Goal: Task Accomplishment & Management: Use online tool/utility

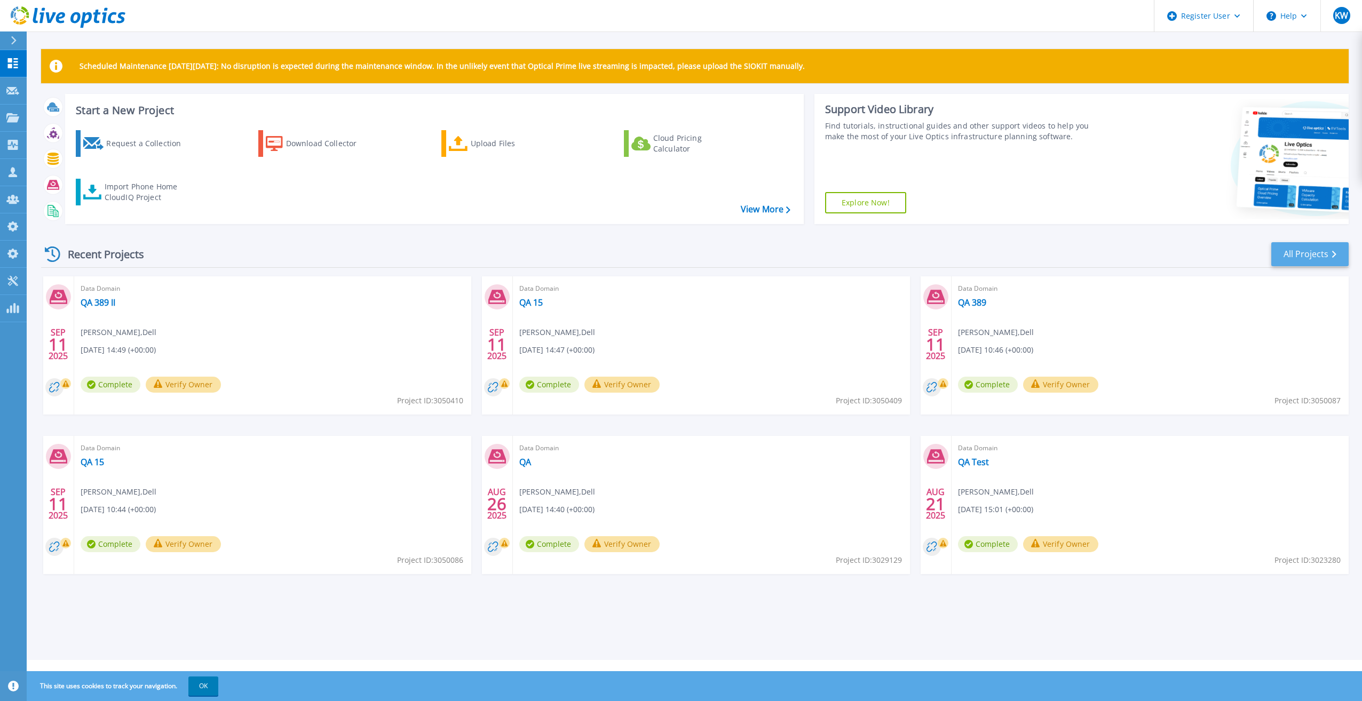
drag, startPoint x: 1302, startPoint y: 240, endPoint x: 1303, endPoint y: 254, distance: 14.4
click at [1303, 251] on div "Recent Projects All Projects SEP 11 2025 Data Domain QA 389 II Kieran Whooley ,…" at bounding box center [694, 418] width 1307 height 371
click at [1303, 254] on link "All Projects" at bounding box center [1309, 254] width 77 height 24
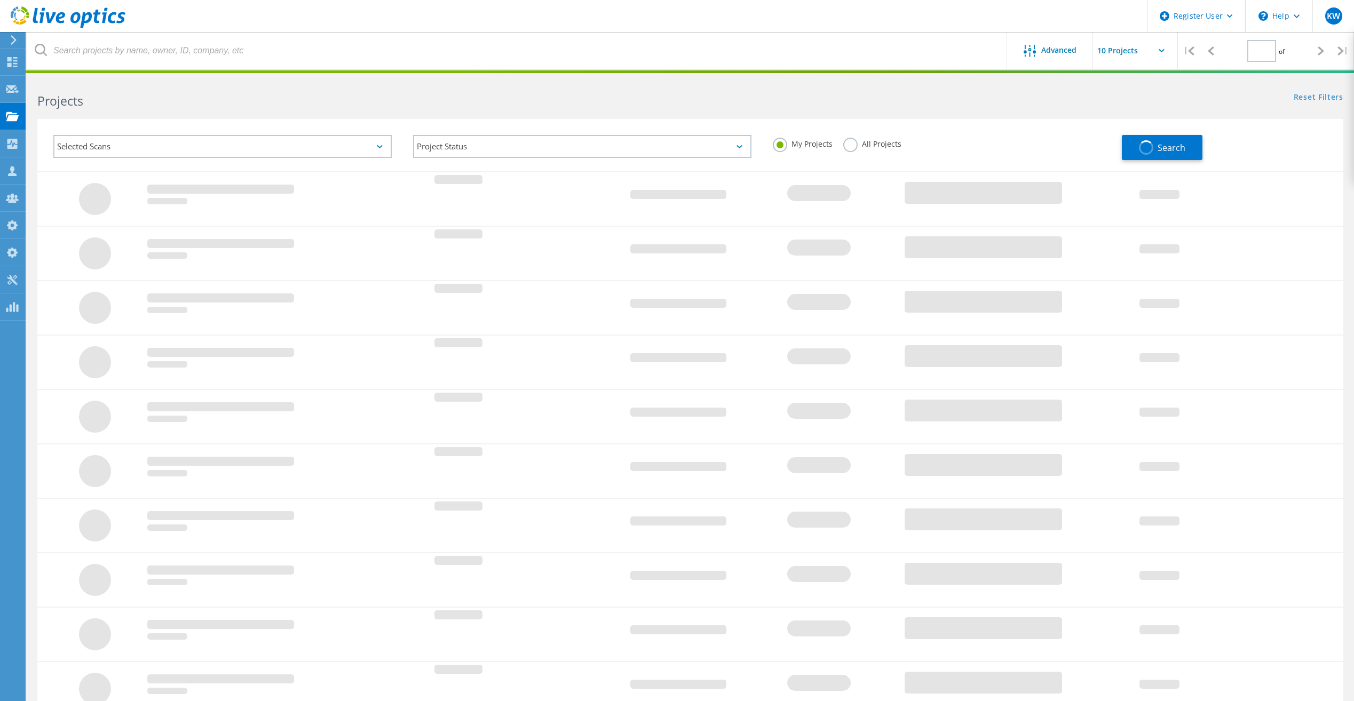
type input "3"
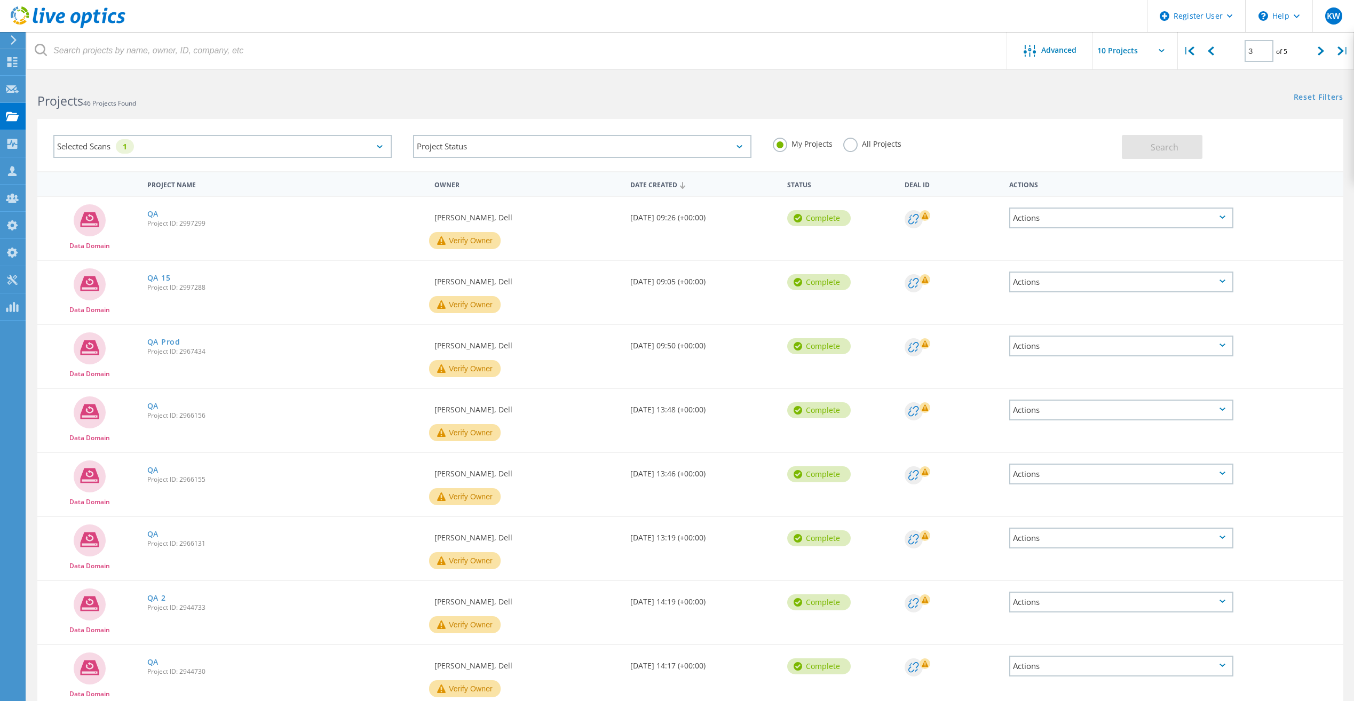
click at [868, 143] on label "All Projects" at bounding box center [872, 143] width 58 height 10
click at [0, 0] on input "All Projects" at bounding box center [0, 0] width 0 height 0
click at [1148, 153] on button "Search" at bounding box center [1162, 147] width 81 height 24
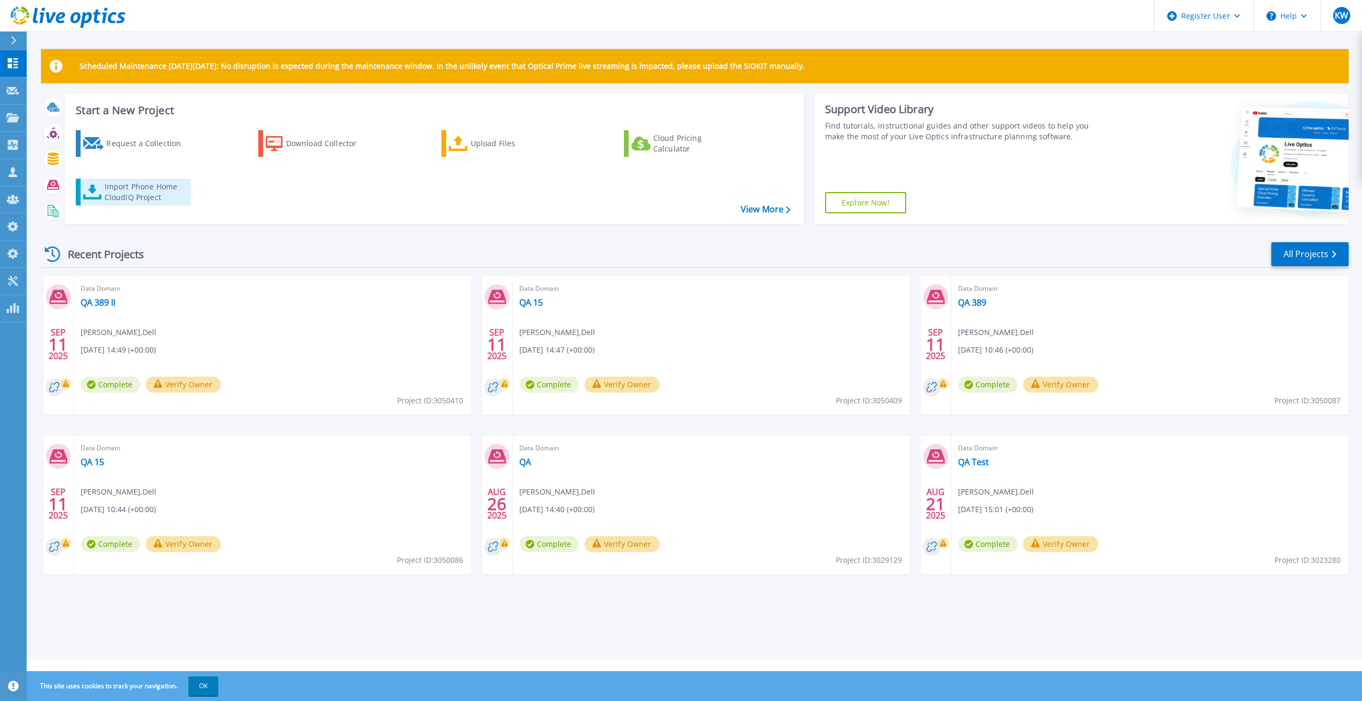
click at [140, 194] on div "Import Phone Home CloudIQ Project" at bounding box center [146, 191] width 83 height 21
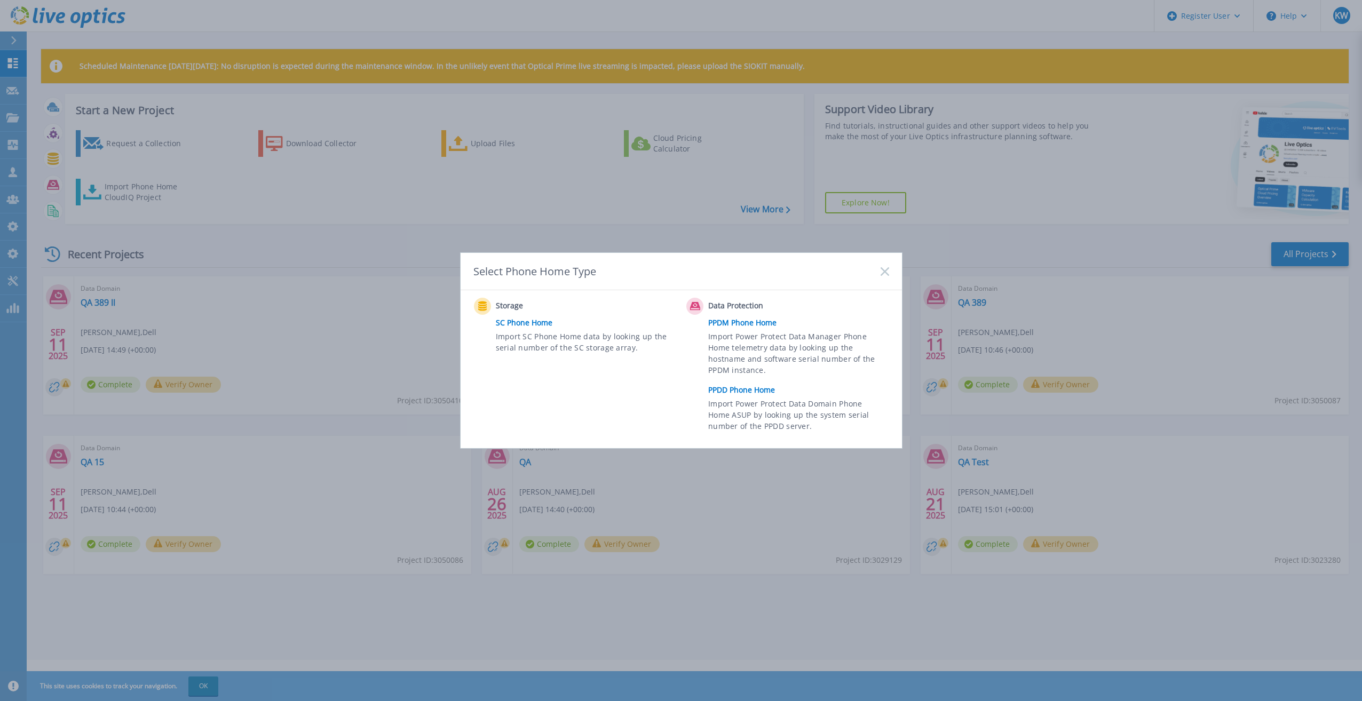
click at [748, 396] on link "PPDD Phone Home" at bounding box center [801, 390] width 186 height 16
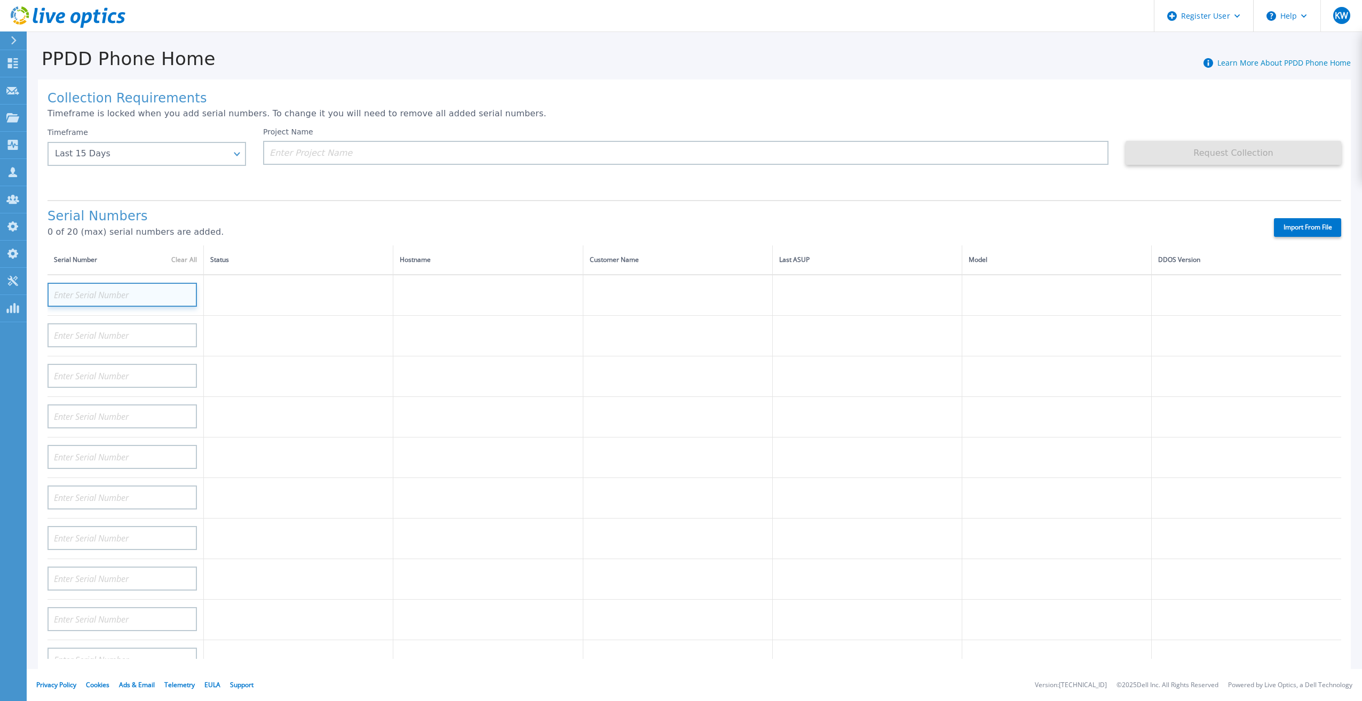
click at [173, 289] on input at bounding box center [121, 295] width 149 height 24
paste input "APM00193603655"
type input "APM00193603655"
click at [404, 365] on td at bounding box center [487, 376] width 189 height 41
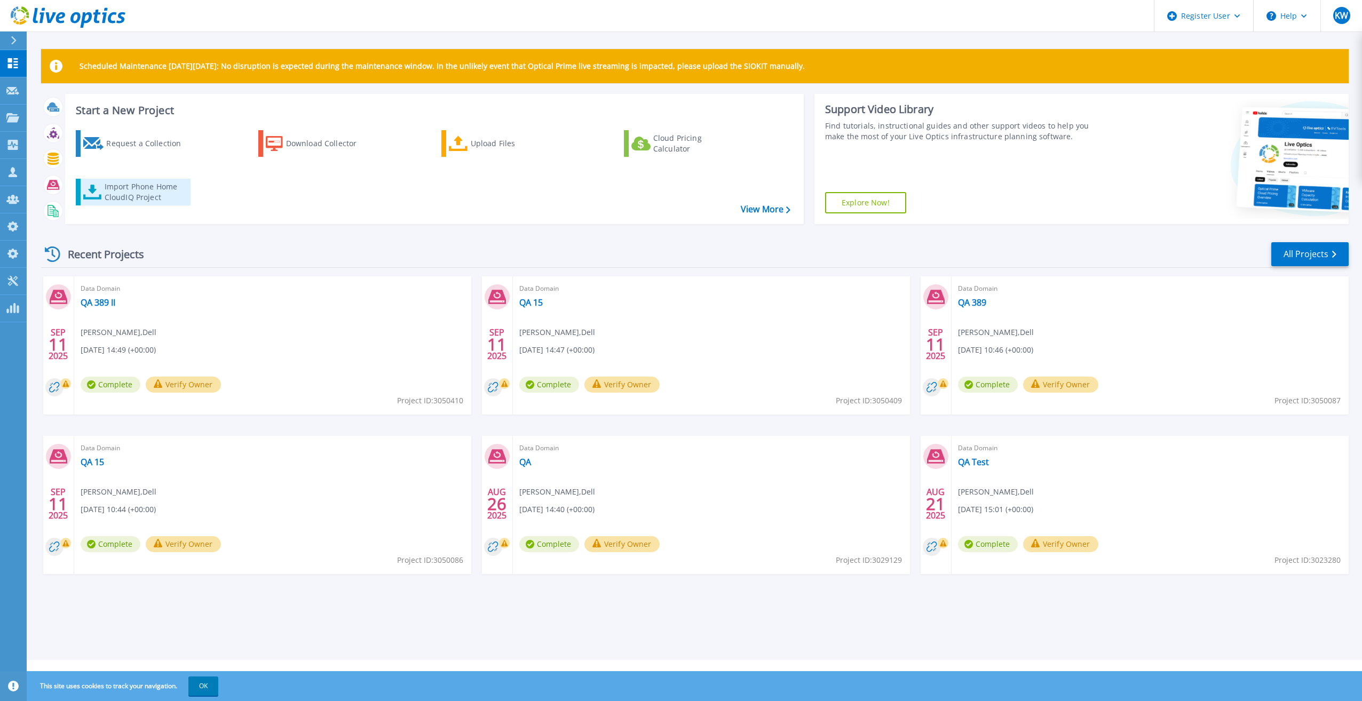
click at [152, 181] on link "Import Phone Home CloudIQ Project" at bounding box center [133, 192] width 115 height 27
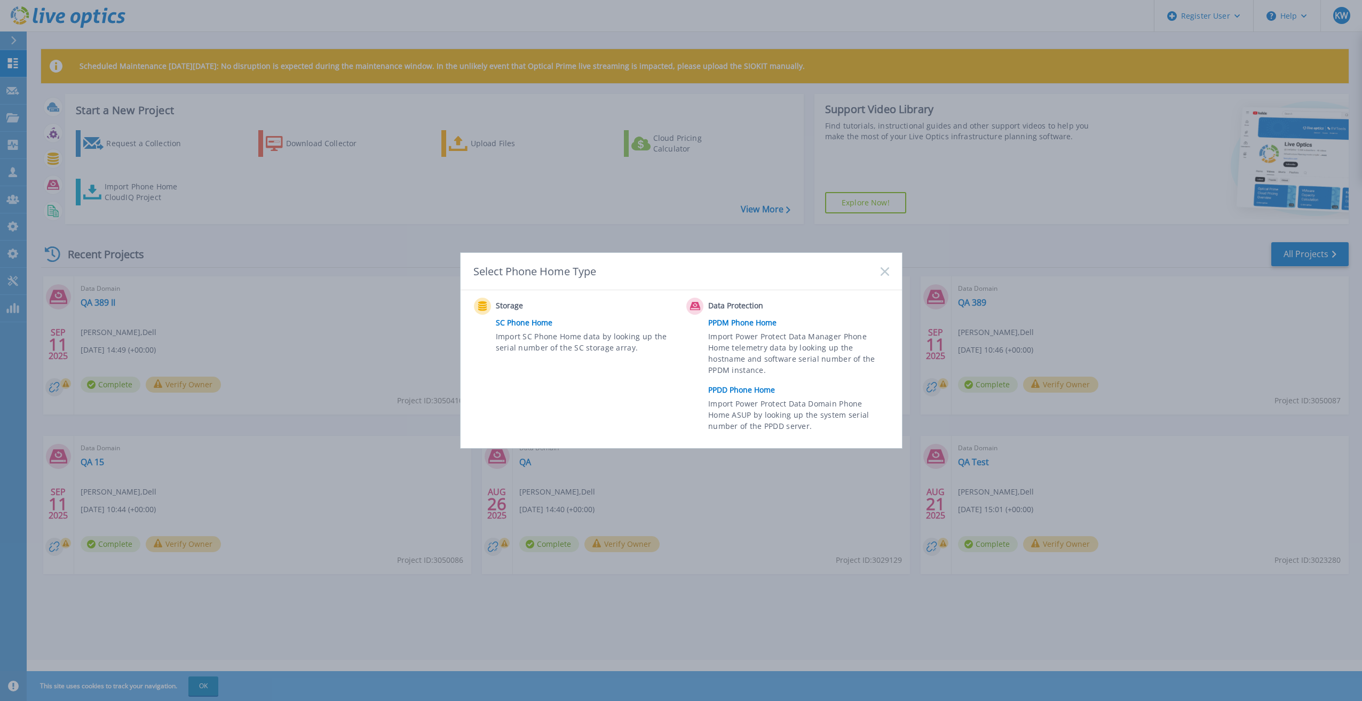
click at [720, 391] on link "PPDD Phone Home" at bounding box center [801, 390] width 186 height 16
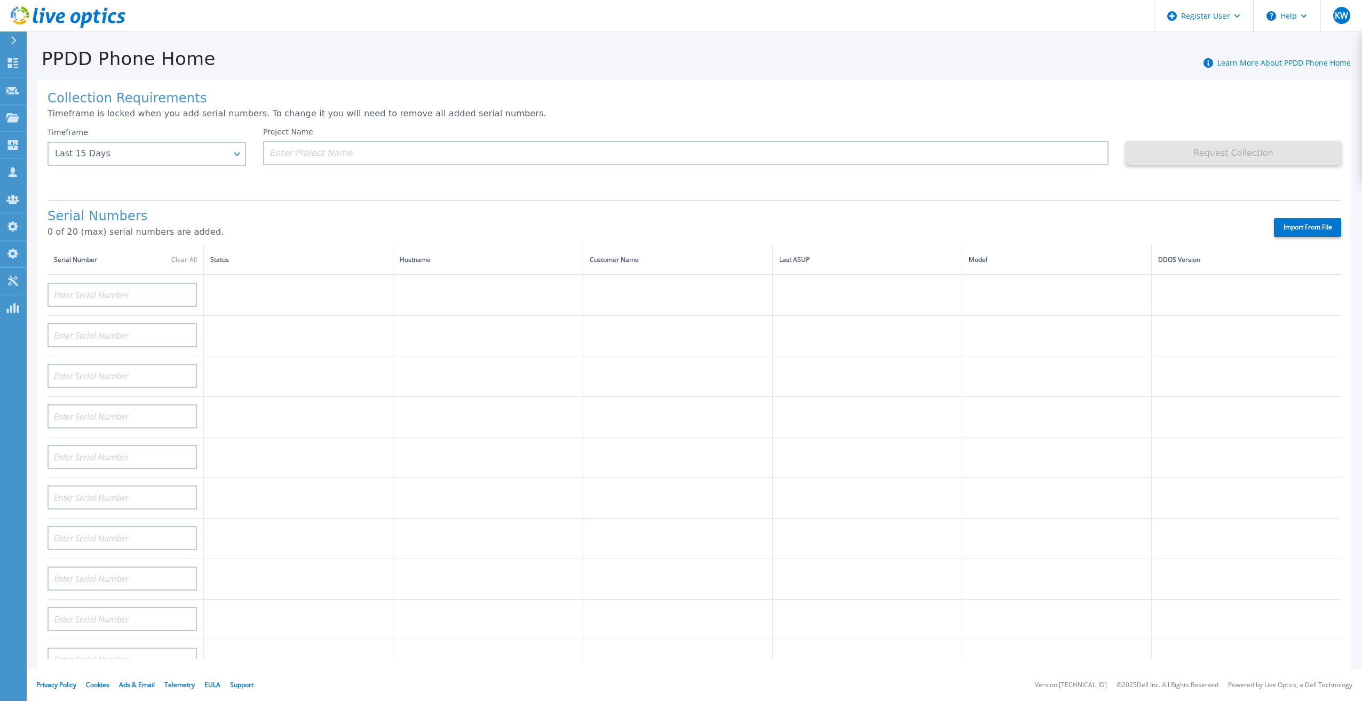
click at [1315, 221] on label "Import From File" at bounding box center [1307, 227] width 67 height 19
click at [0, 0] on input "Import From File" at bounding box center [0, 0] width 0 height 0
type input "APM00211700095"
type input "APX00232503747"
type input "APM00214914093"
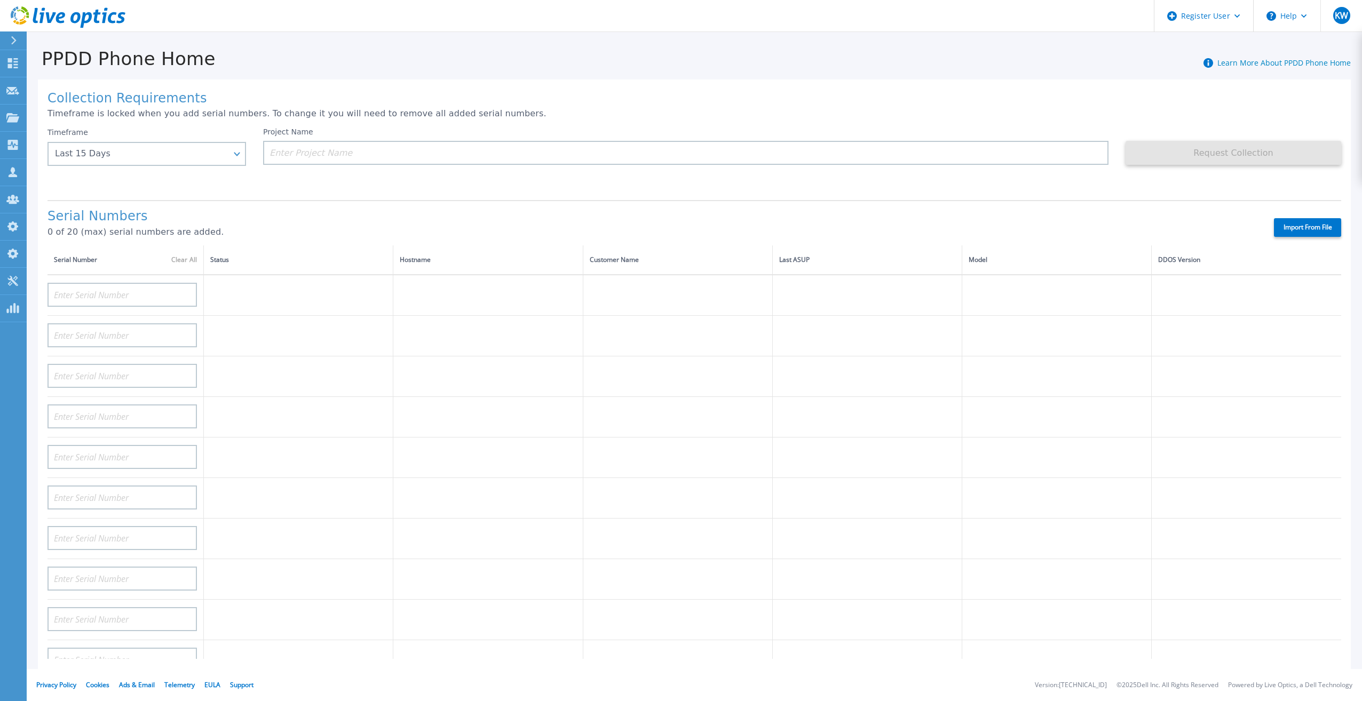
type input "APM00171836329"
type input "APM00212026971"
type input "APM00214914094"
type input "APX00234502218"
type input "APM00212018359"
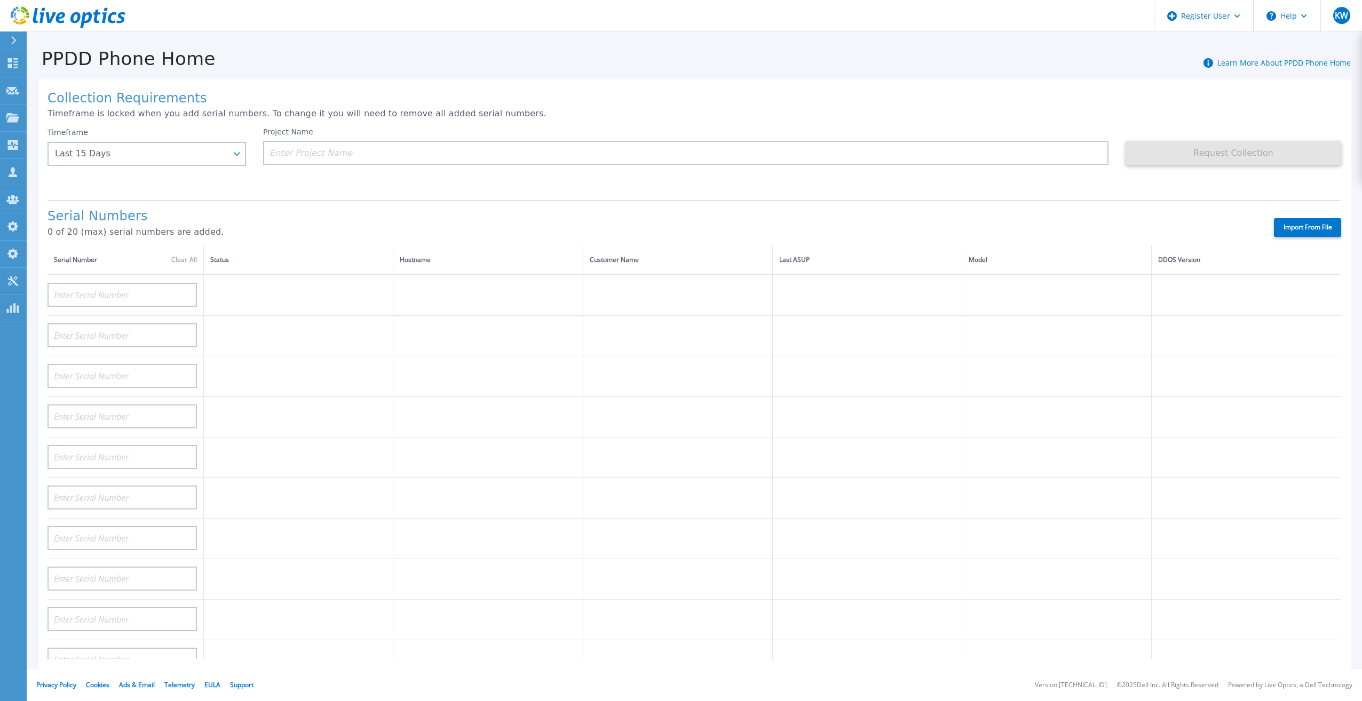
type input "APX00232503745"
type input "APX00232503743"
type input "APM00202011675"
type input "APM00212517749"
type input "APX00232503742"
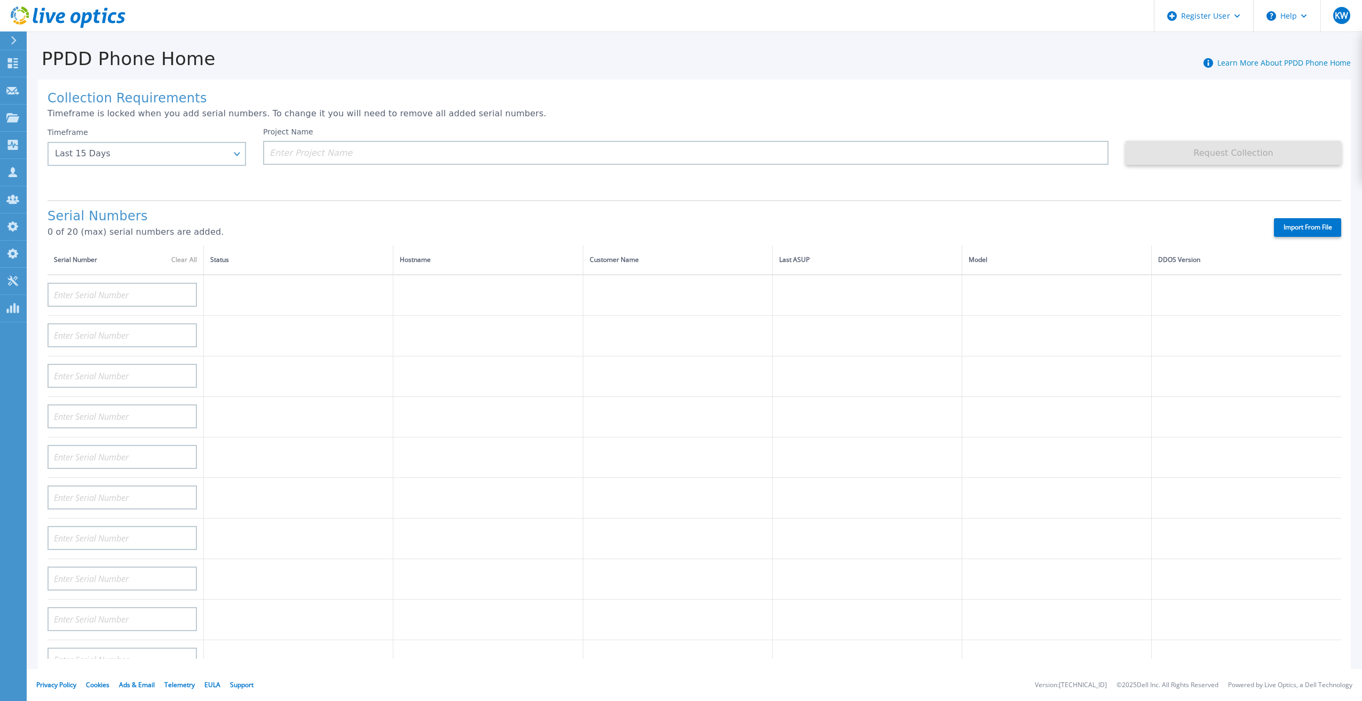
type input "APM00212702822"
type input "APM00212610953"
type input "APM00202614668"
type input "APM00212613652"
type input "APX00222101185"
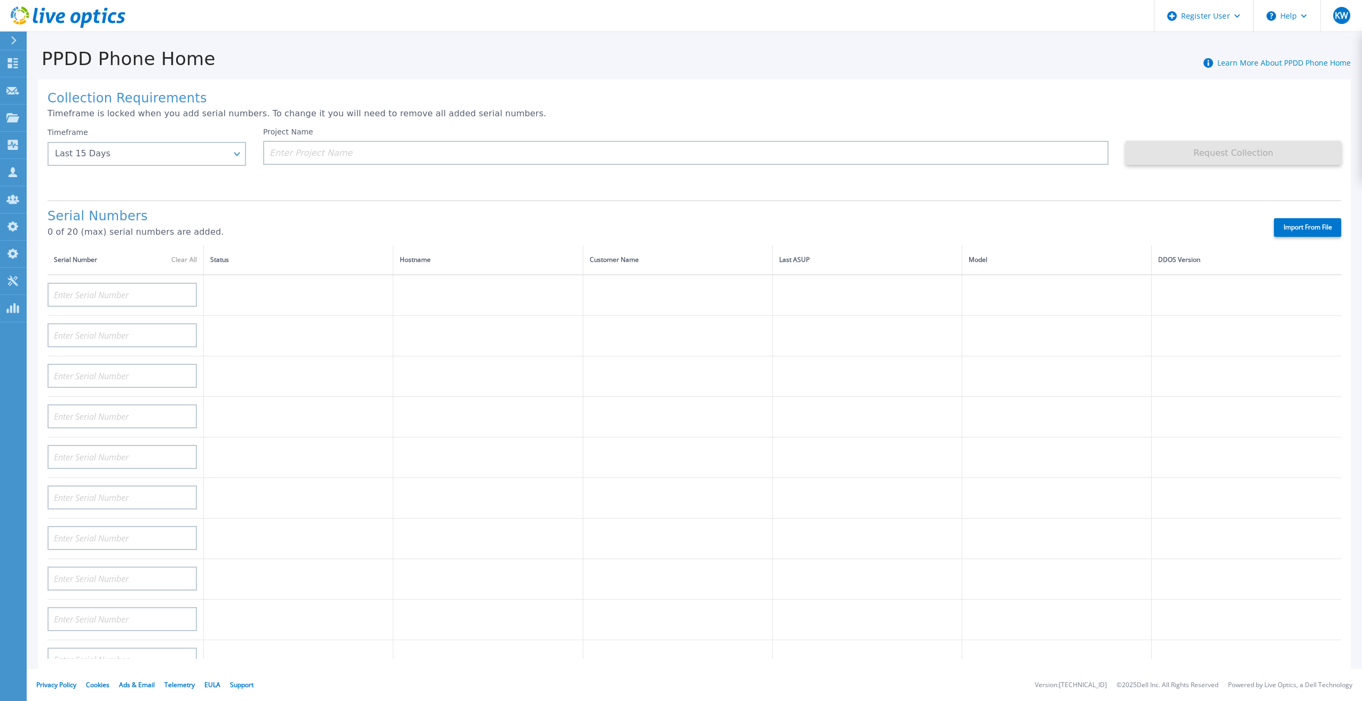
type input "AUDVUX6XJHDJFE"
type input "APM00133543104"
